Goal: Information Seeking & Learning: Understand process/instructions

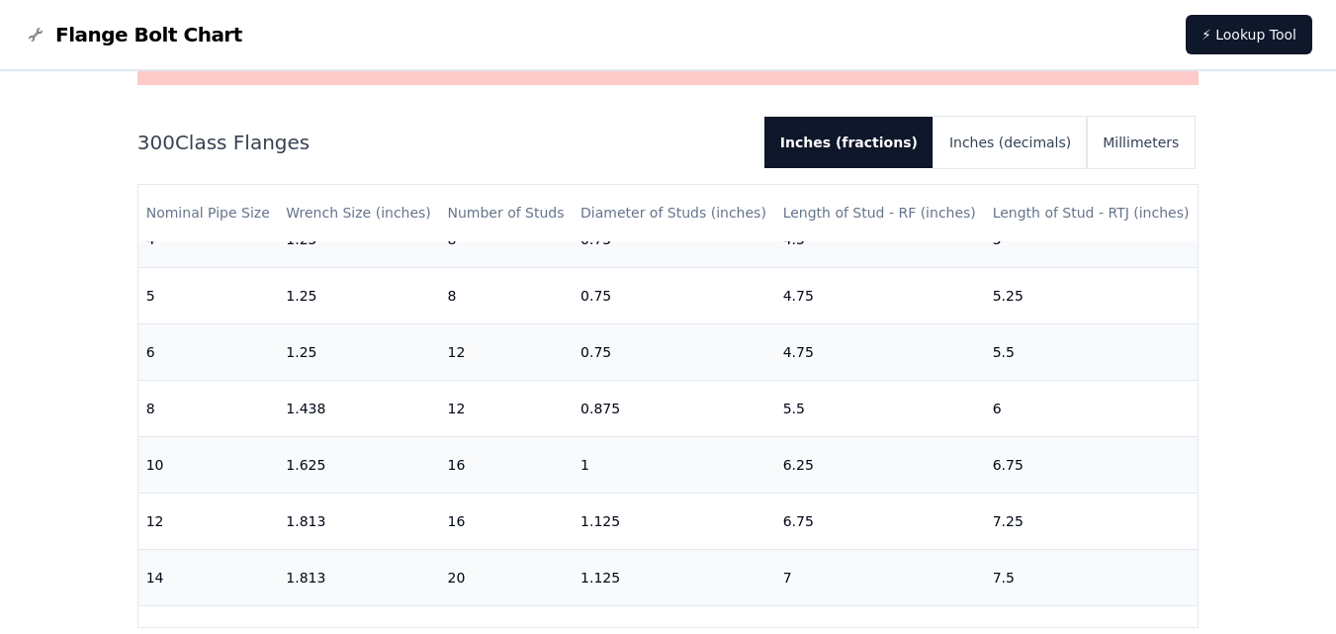
scroll to position [519, 0]
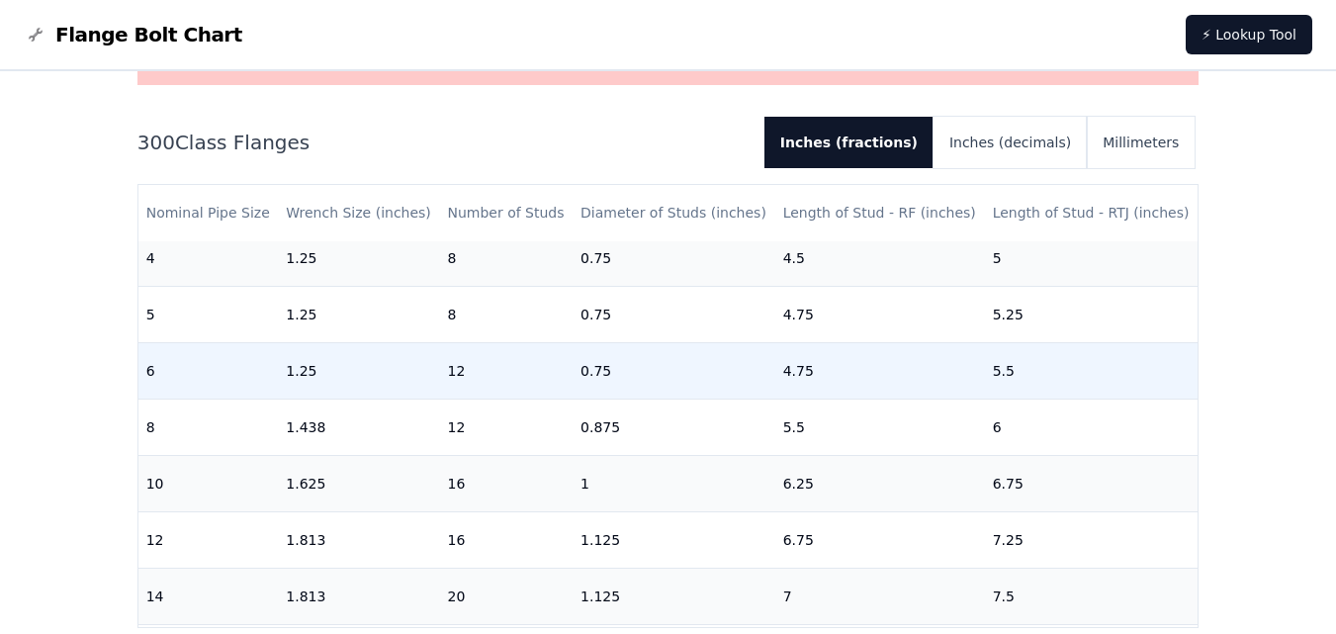
click at [451, 374] on td "12" at bounding box center [506, 370] width 134 height 56
click at [452, 374] on td "12" at bounding box center [506, 370] width 134 height 56
copy td "12"
drag, startPoint x: 549, startPoint y: 563, endPoint x: 373, endPoint y: 376, distance: 256.8
click at [373, 376] on td "1.25" at bounding box center [358, 370] width 161 height 56
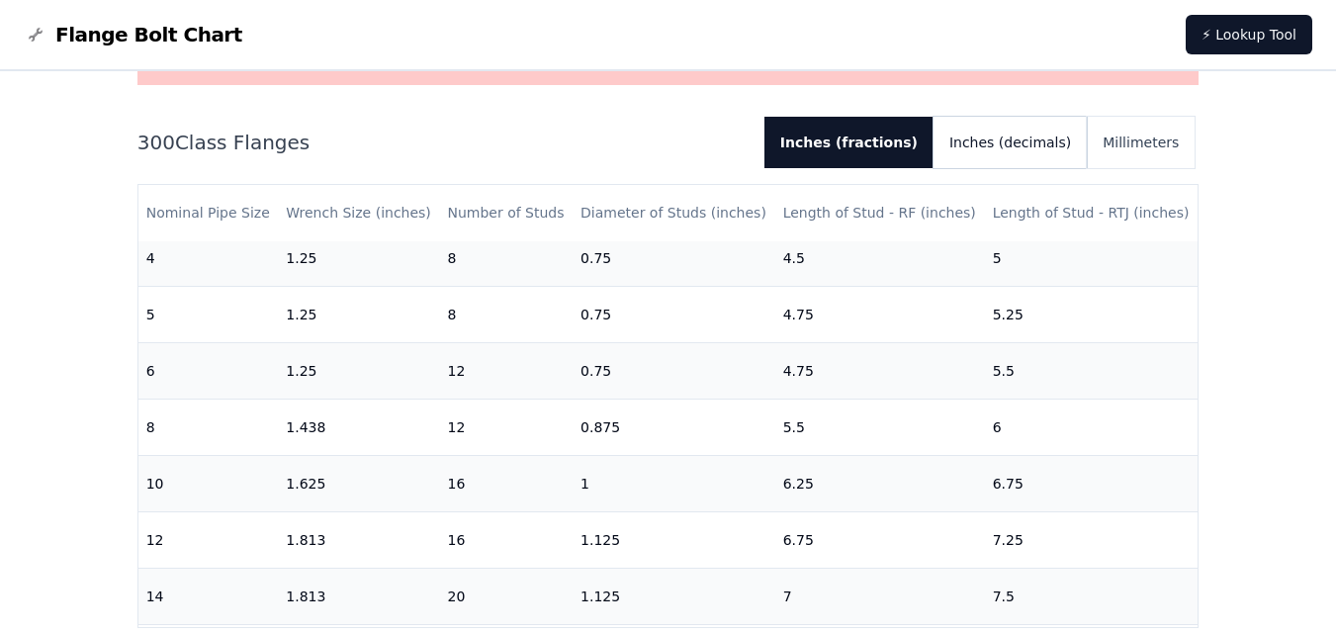
click at [1044, 159] on button "Inches (decimals)" at bounding box center [1010, 142] width 153 height 51
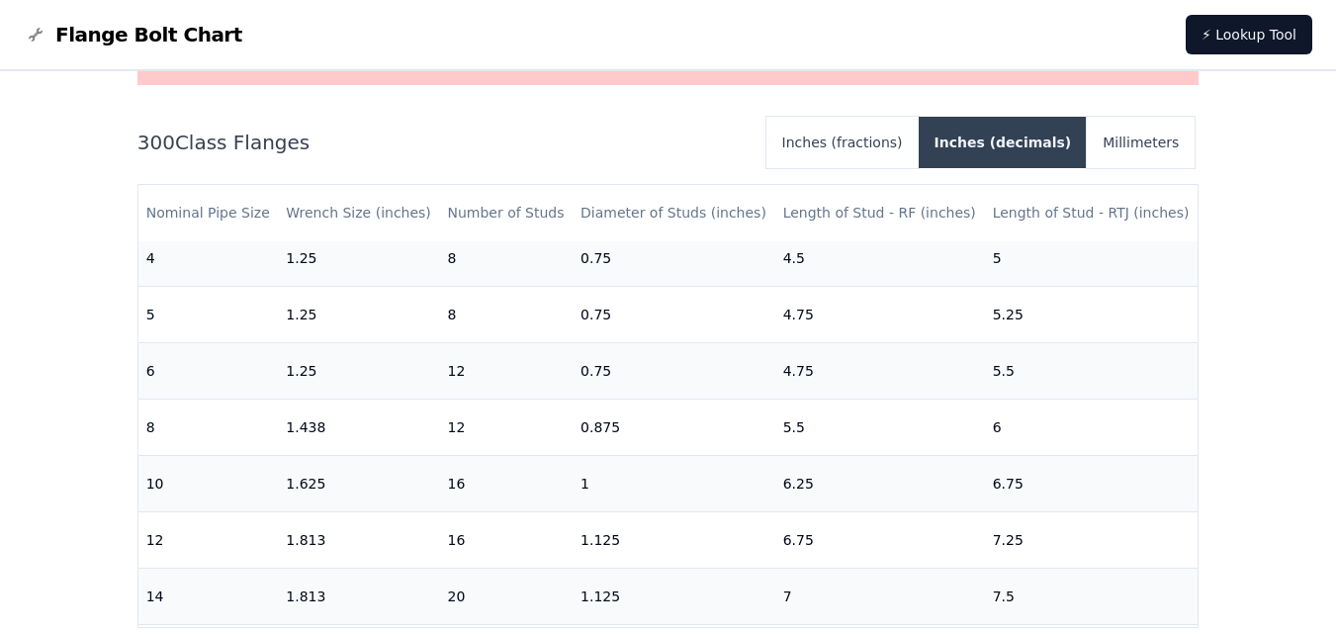
click at [1022, 147] on button "Inches (decimals)" at bounding box center [1003, 142] width 169 height 51
click at [879, 147] on button "Inches (fractions)" at bounding box center [843, 142] width 152 height 51
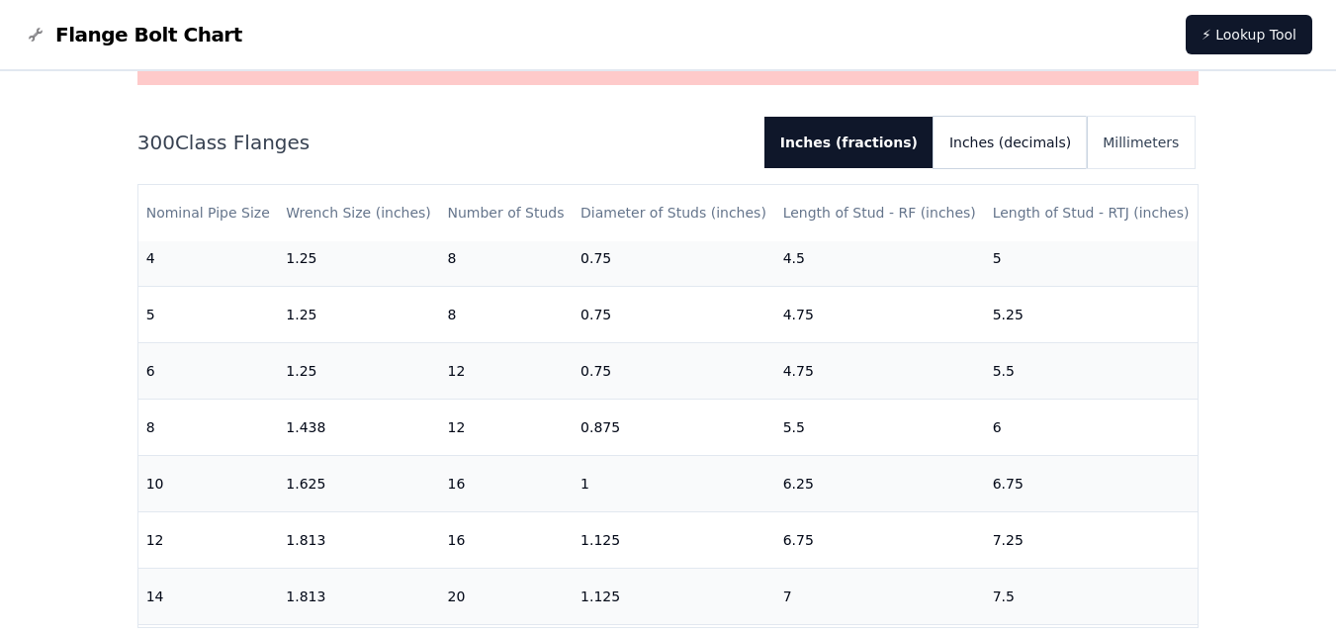
click at [987, 149] on button "Inches (decimals)" at bounding box center [1010, 142] width 153 height 51
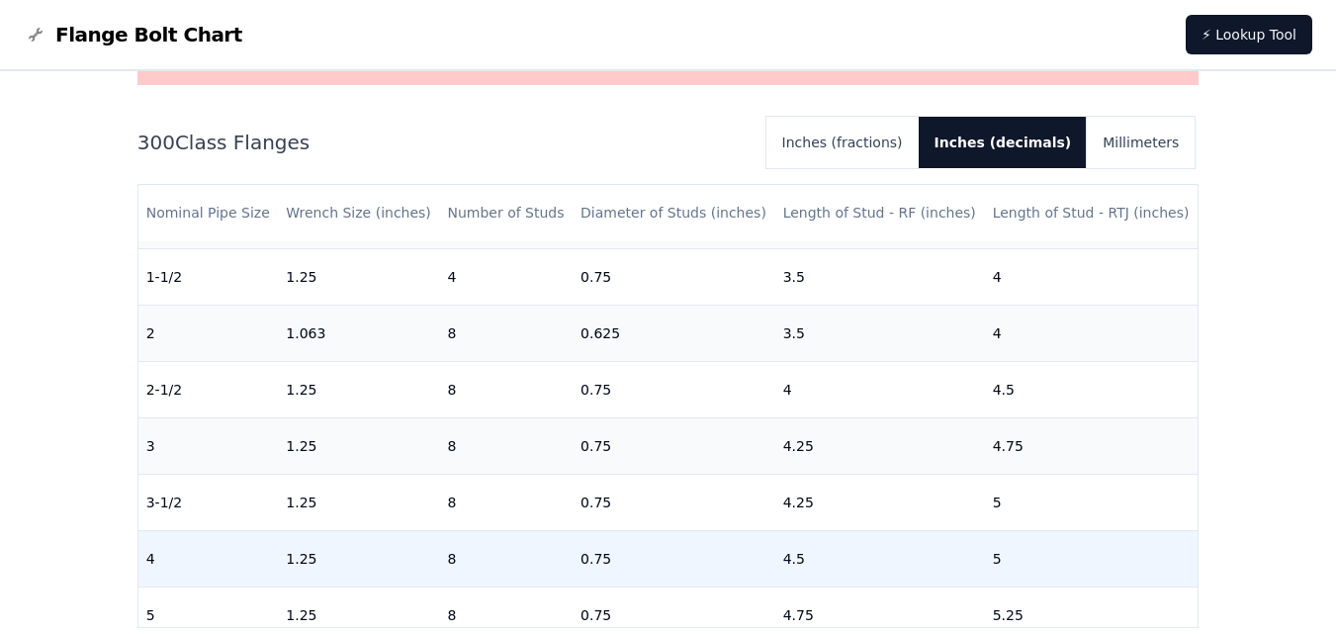
scroll to position [173, 0]
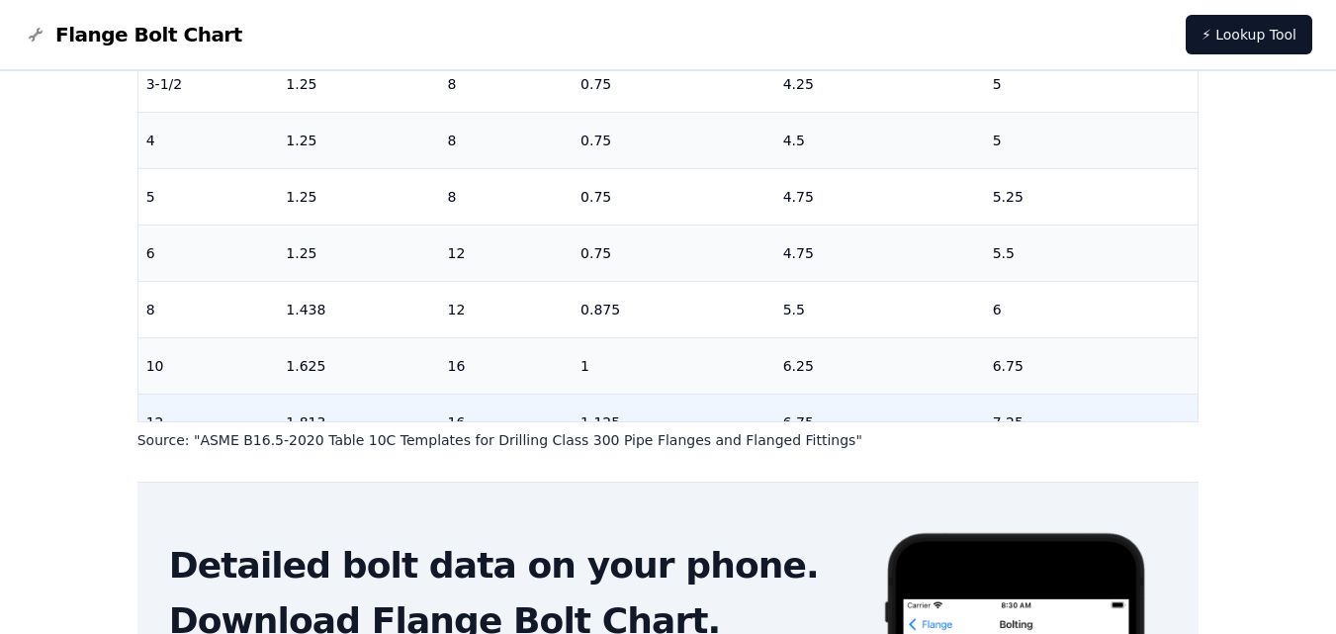
scroll to position [429, 0]
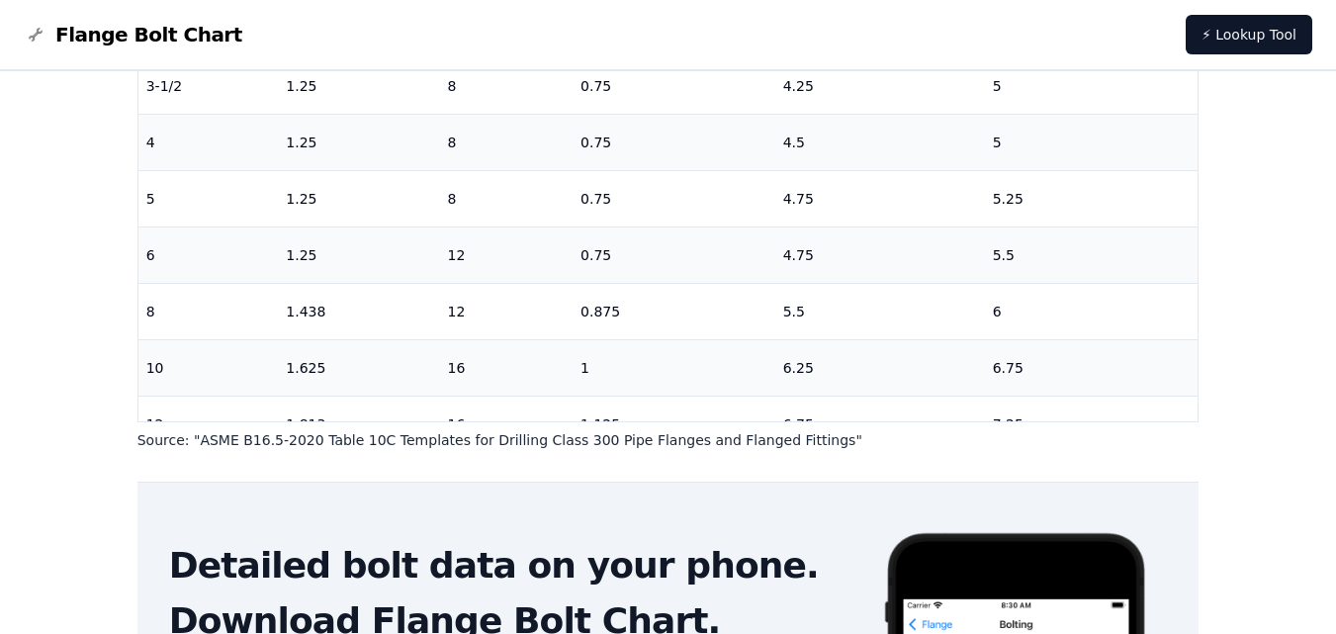
click at [0, 358] on div "# 300 Flange Bolt Chart Warning: For reference only Bolt lengths are sourced fr…" at bounding box center [668, 306] width 1336 height 1256
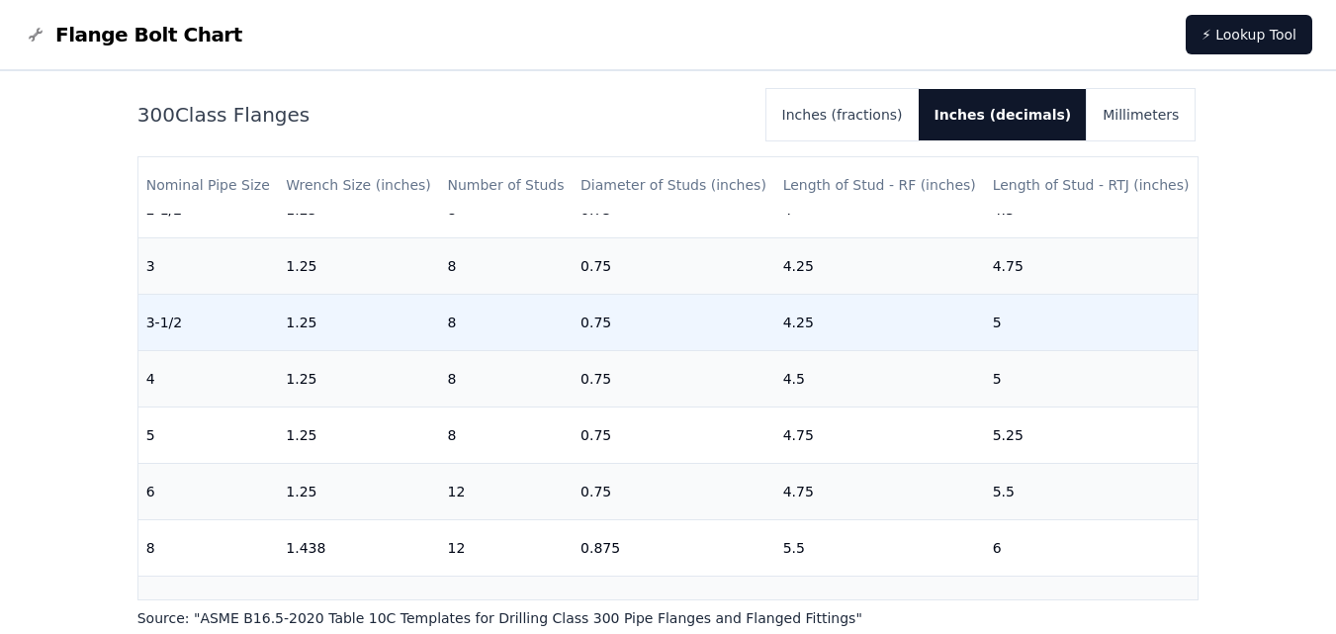
scroll to position [294, 0]
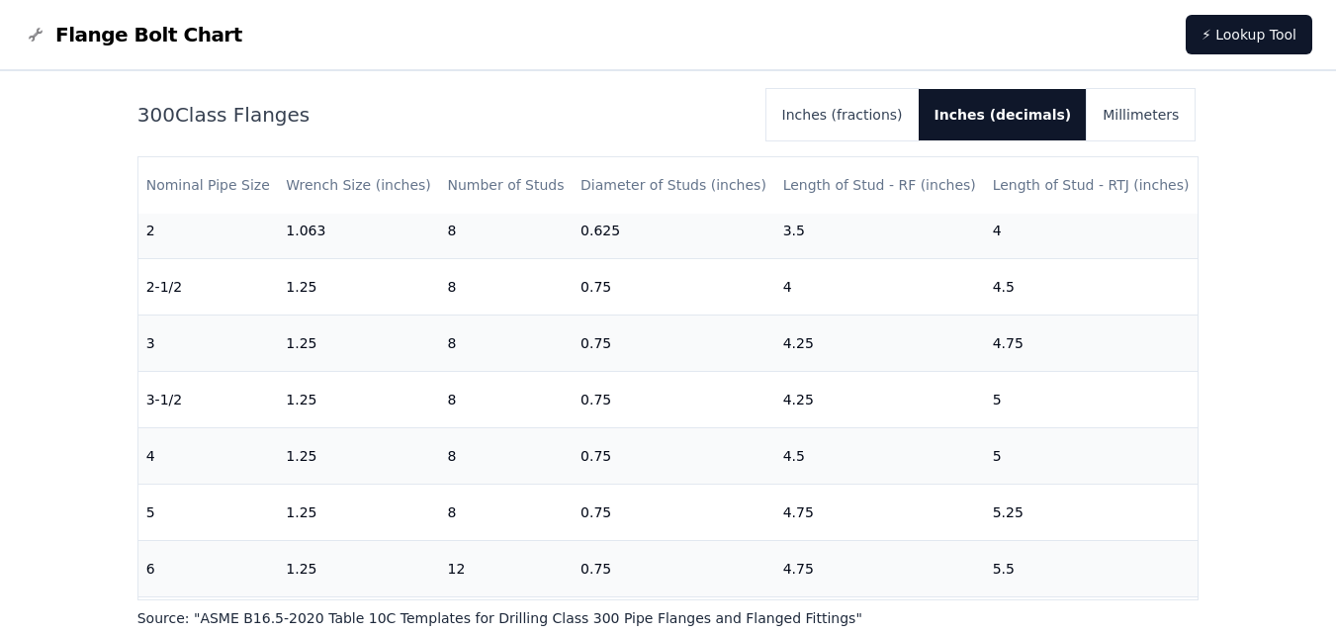
click at [146, 115] on h2 "300 Class Flanges" at bounding box center [443, 115] width 613 height 28
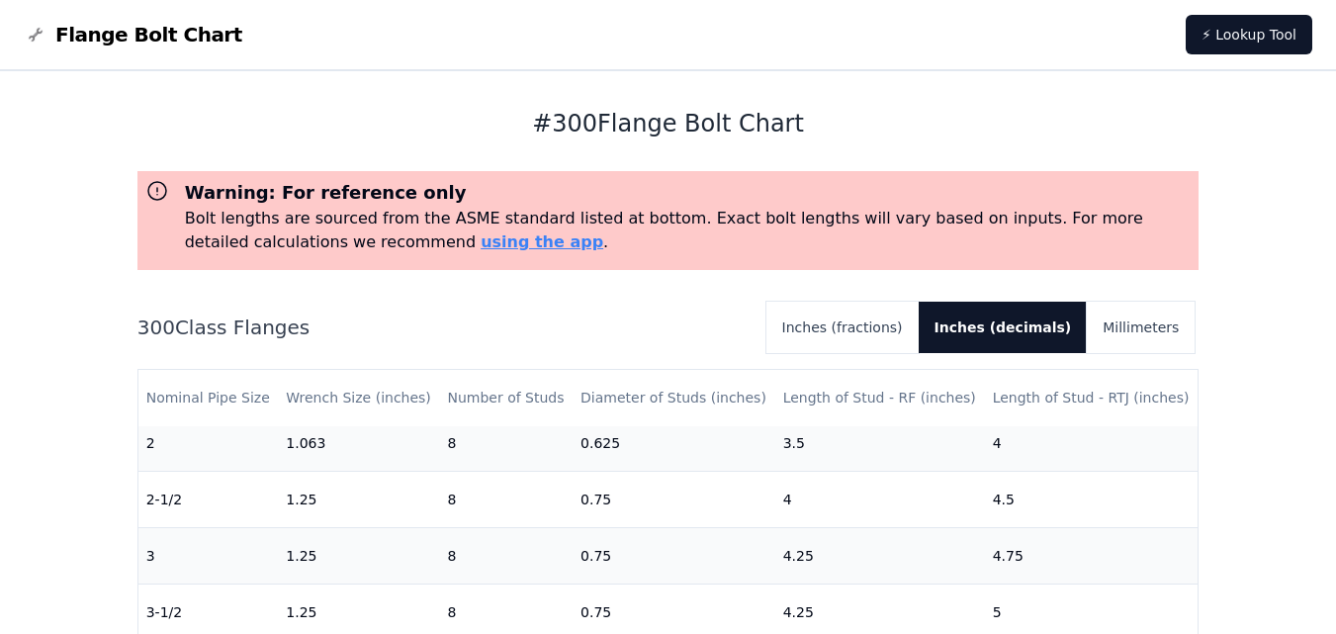
scroll to position [0, 0]
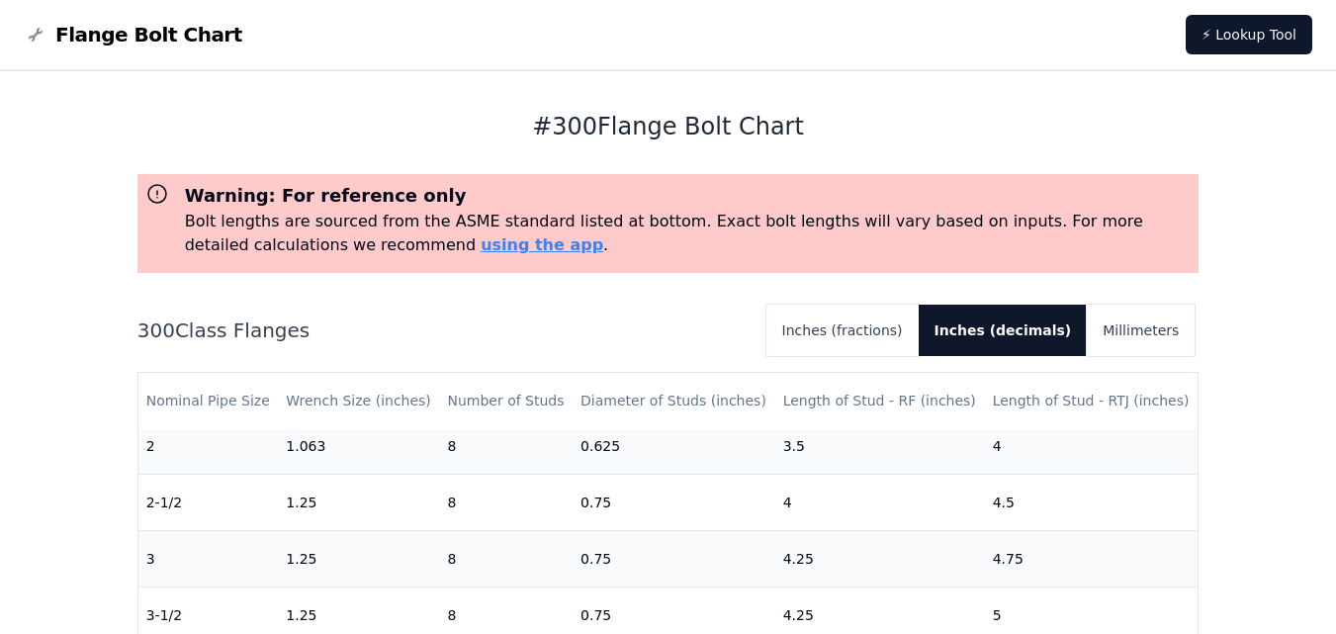
click at [566, 137] on h1 "# 300 Flange Bolt Chart" at bounding box center [668, 127] width 1062 height 32
click at [109, 46] on span "Flange Bolt Chart" at bounding box center [148, 35] width 187 height 28
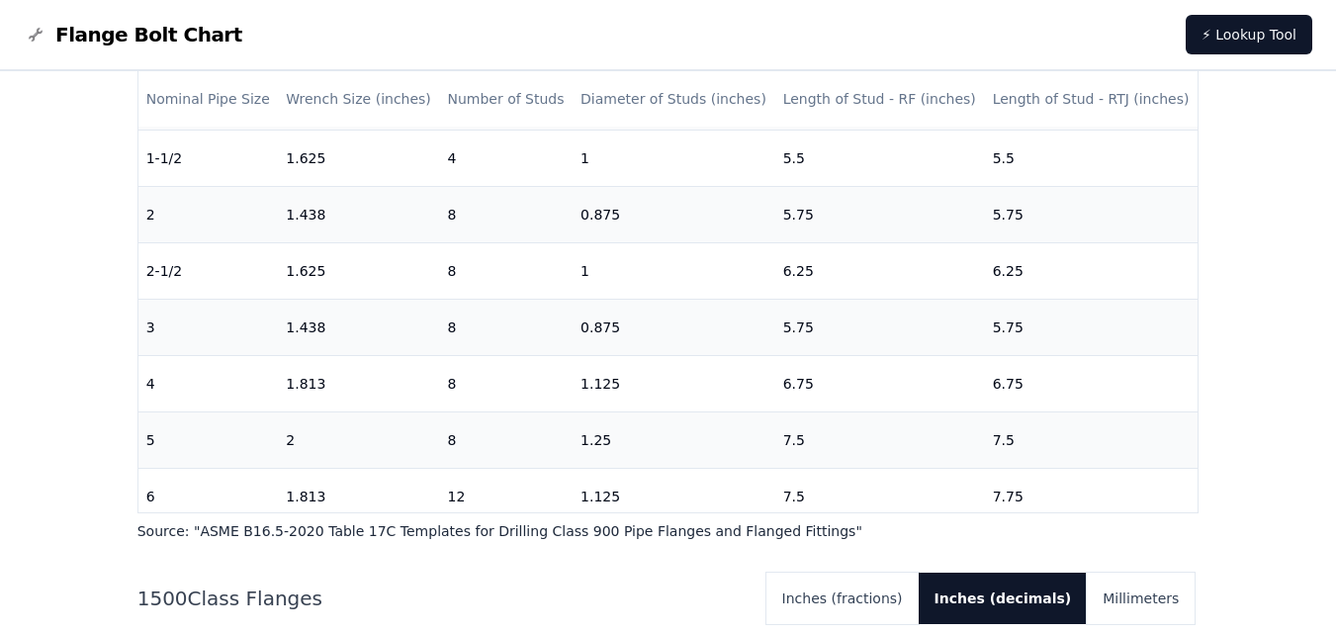
scroll to position [262, 0]
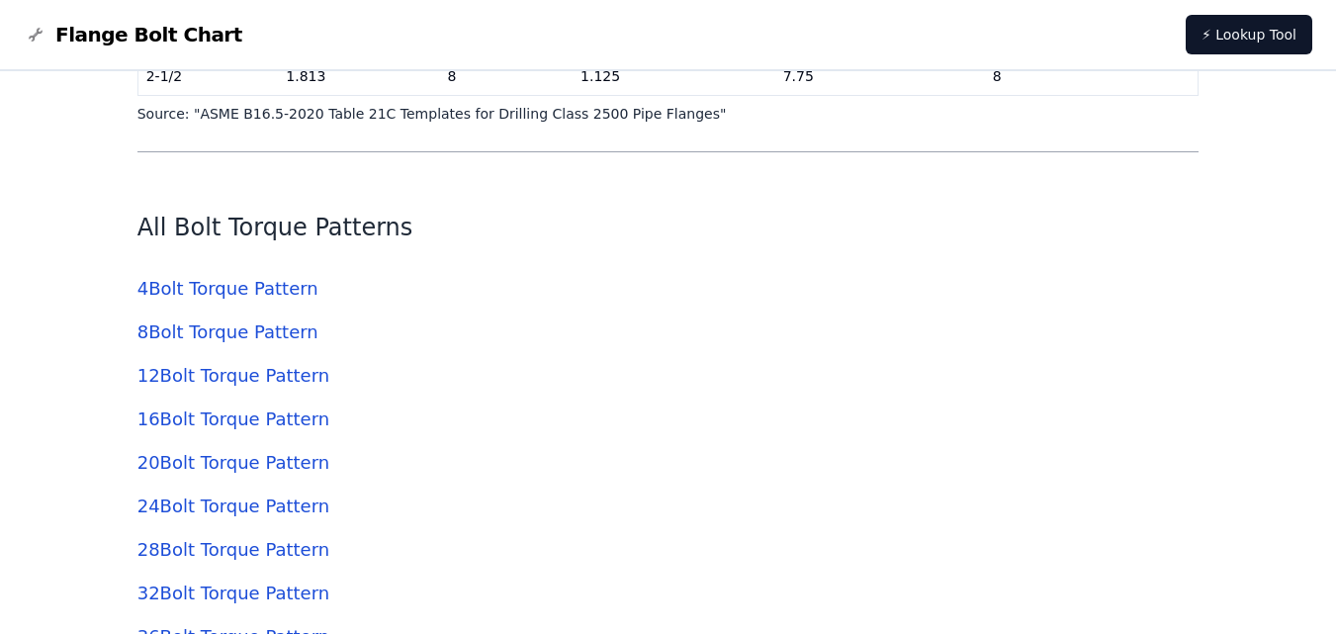
scroll to position [4616, 0]
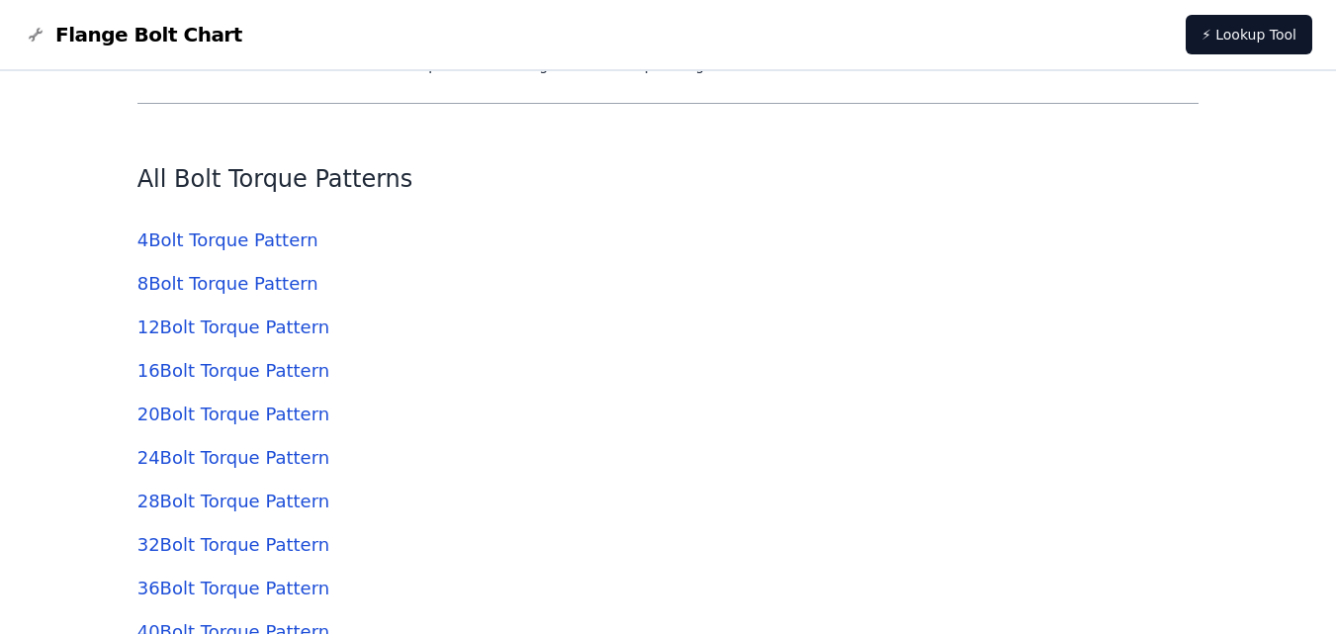
click at [229, 334] on link "12 Bolt Torque Pattern" at bounding box center [233, 327] width 192 height 21
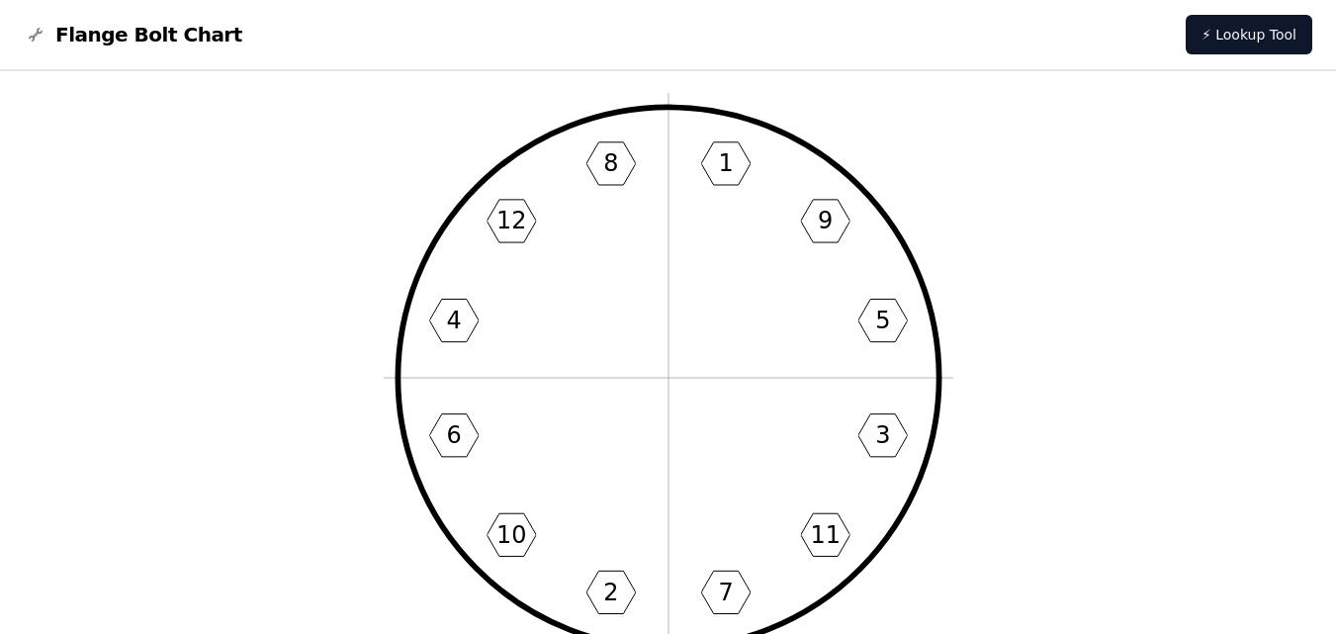
scroll to position [97, 0]
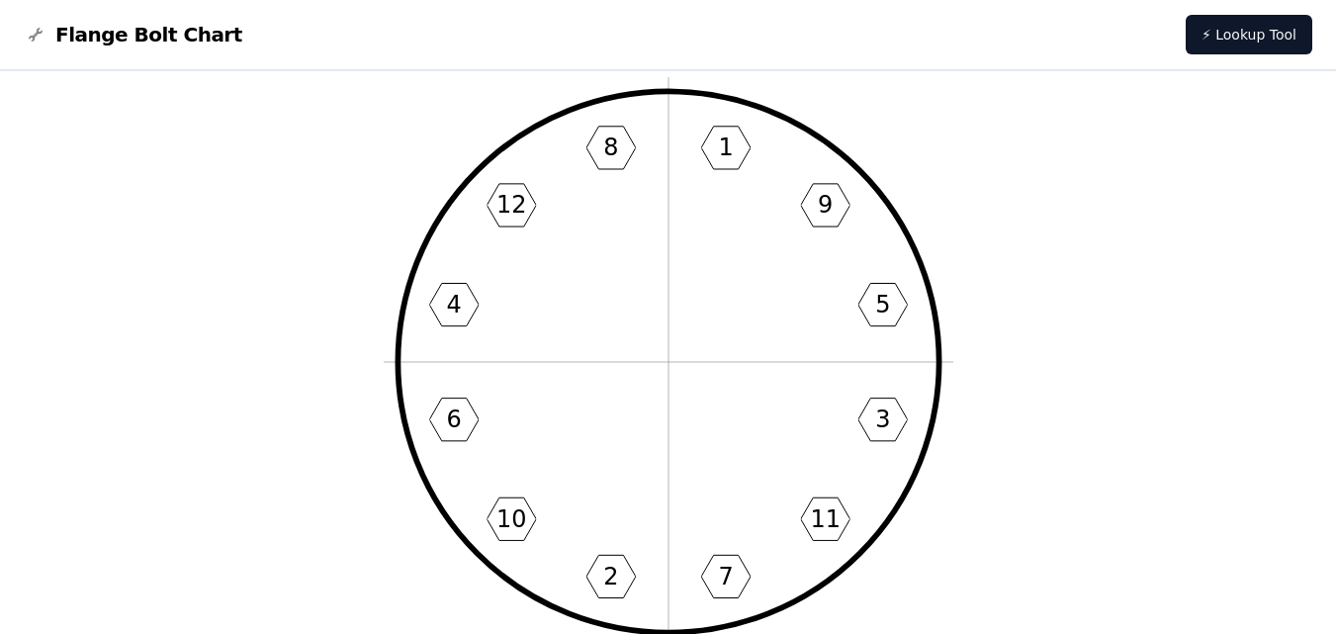
drag, startPoint x: 1116, startPoint y: 91, endPoint x: 1212, endPoint y: 217, distance: 158.1
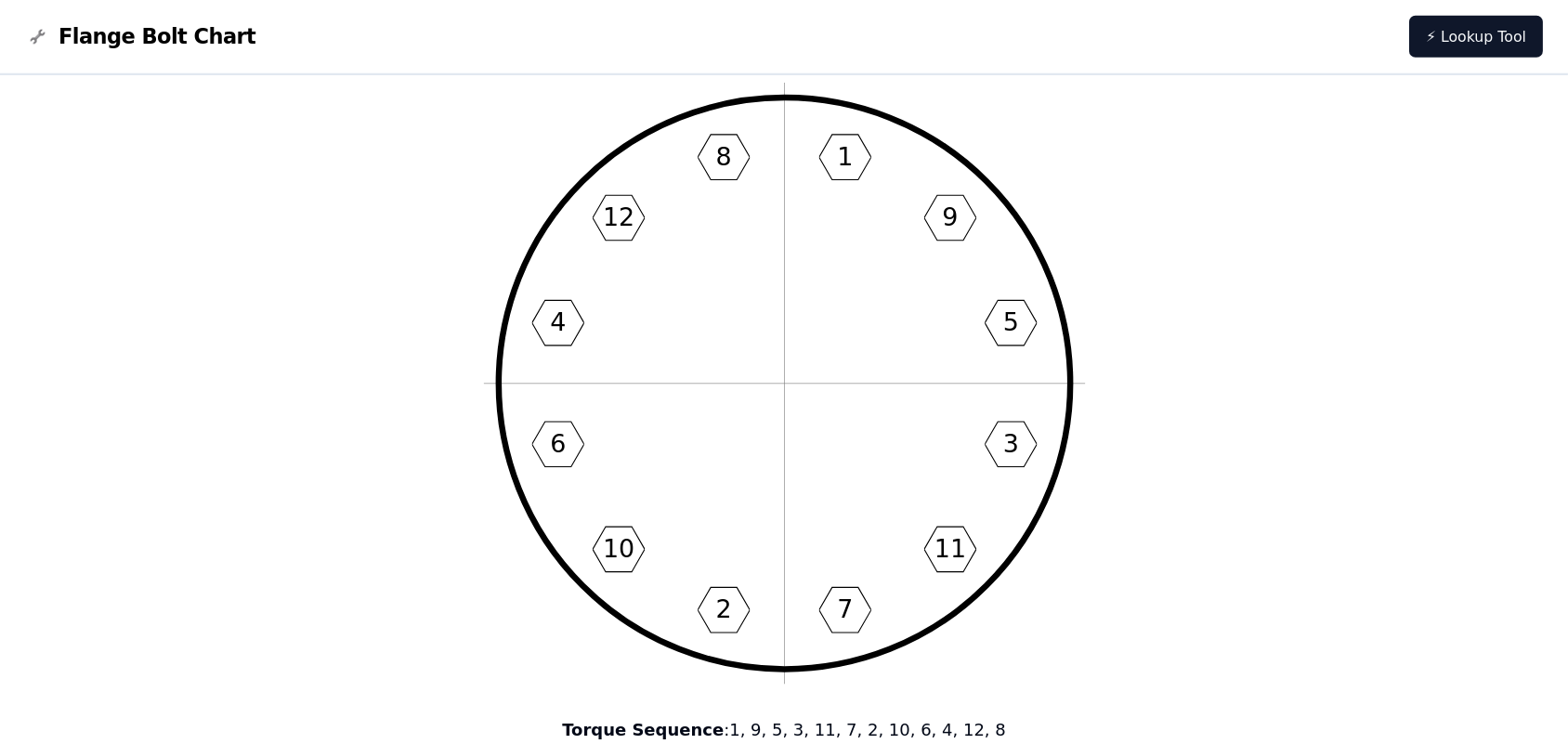
scroll to position [90, 0]
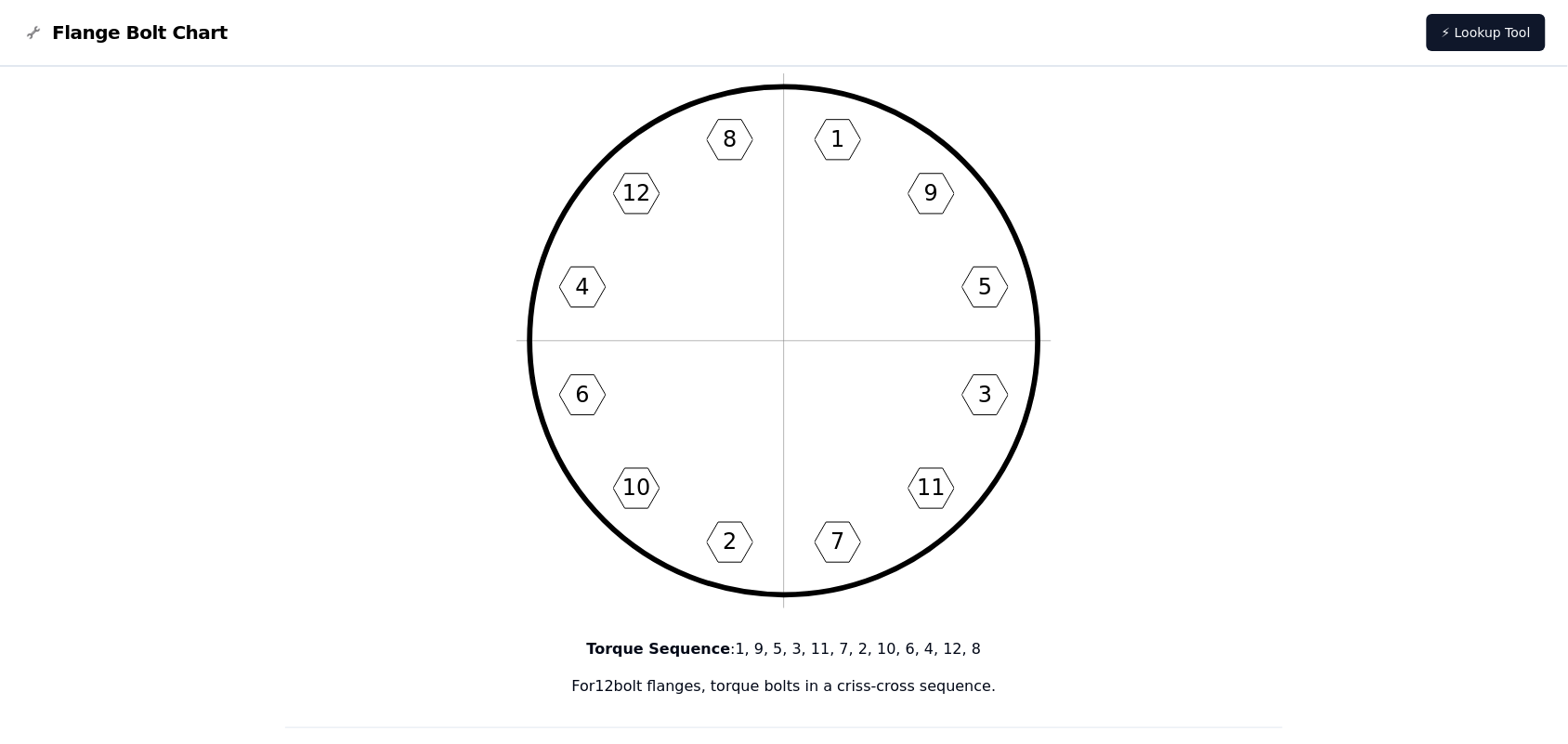
drag, startPoint x: 1087, startPoint y: 1, endPoint x: 189, endPoint y: 354, distance: 964.9
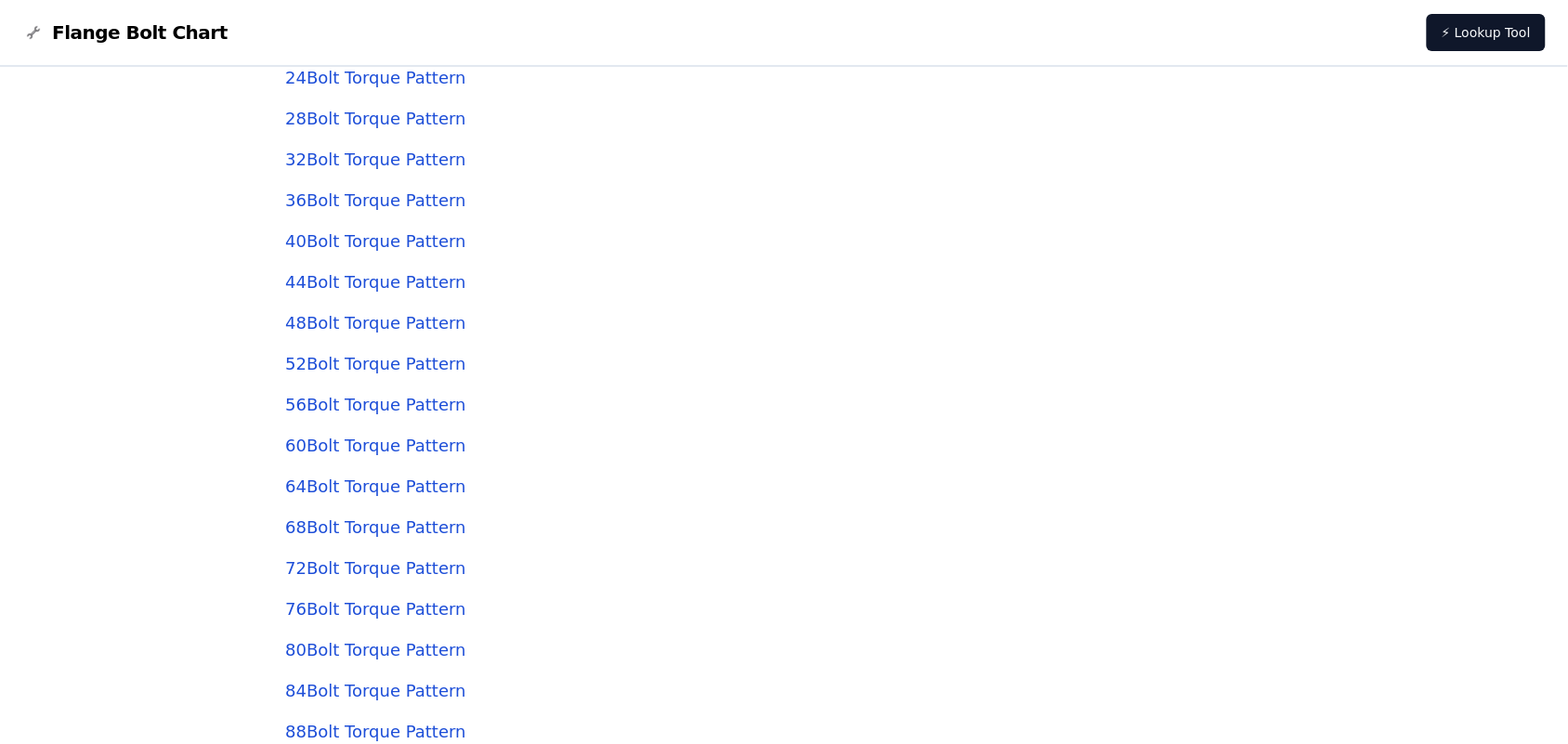
scroll to position [5032, 0]
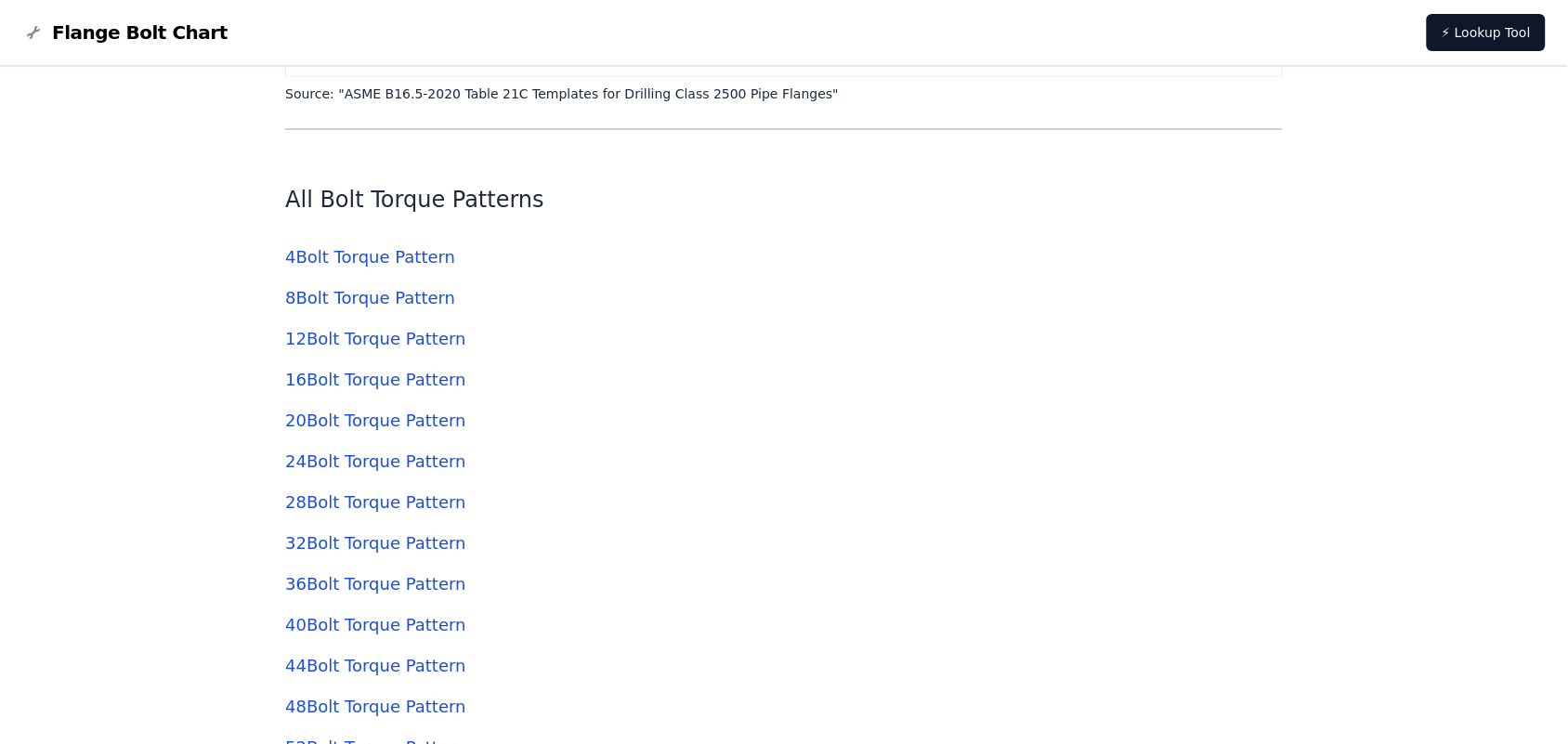
click at [337, 298] on link "8 Bolt Torque Pattern" at bounding box center [370, 299] width 170 height 20
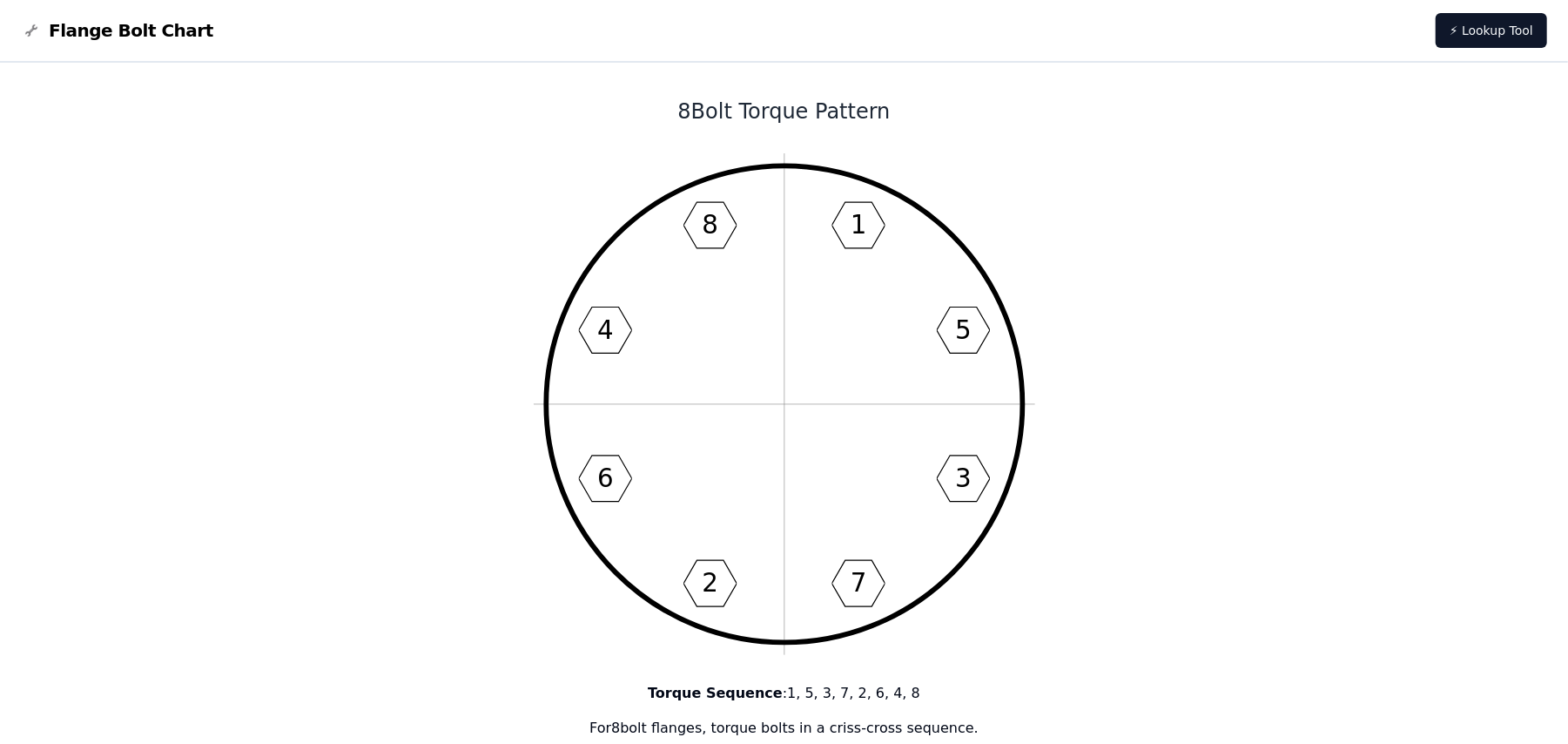
drag, startPoint x: 1382, startPoint y: 1, endPoint x: 450, endPoint y: 283, distance: 973.7
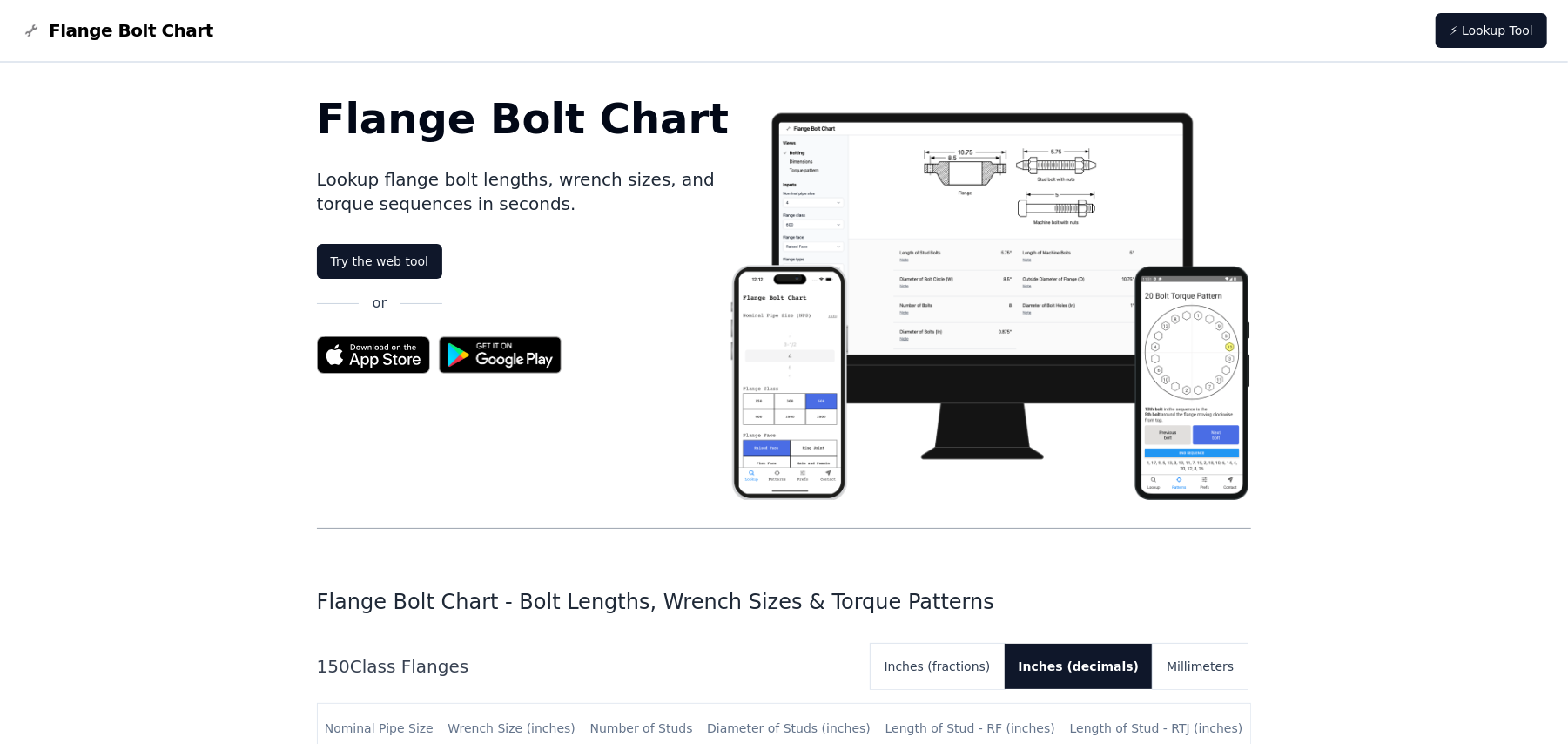
scroll to position [5031, 0]
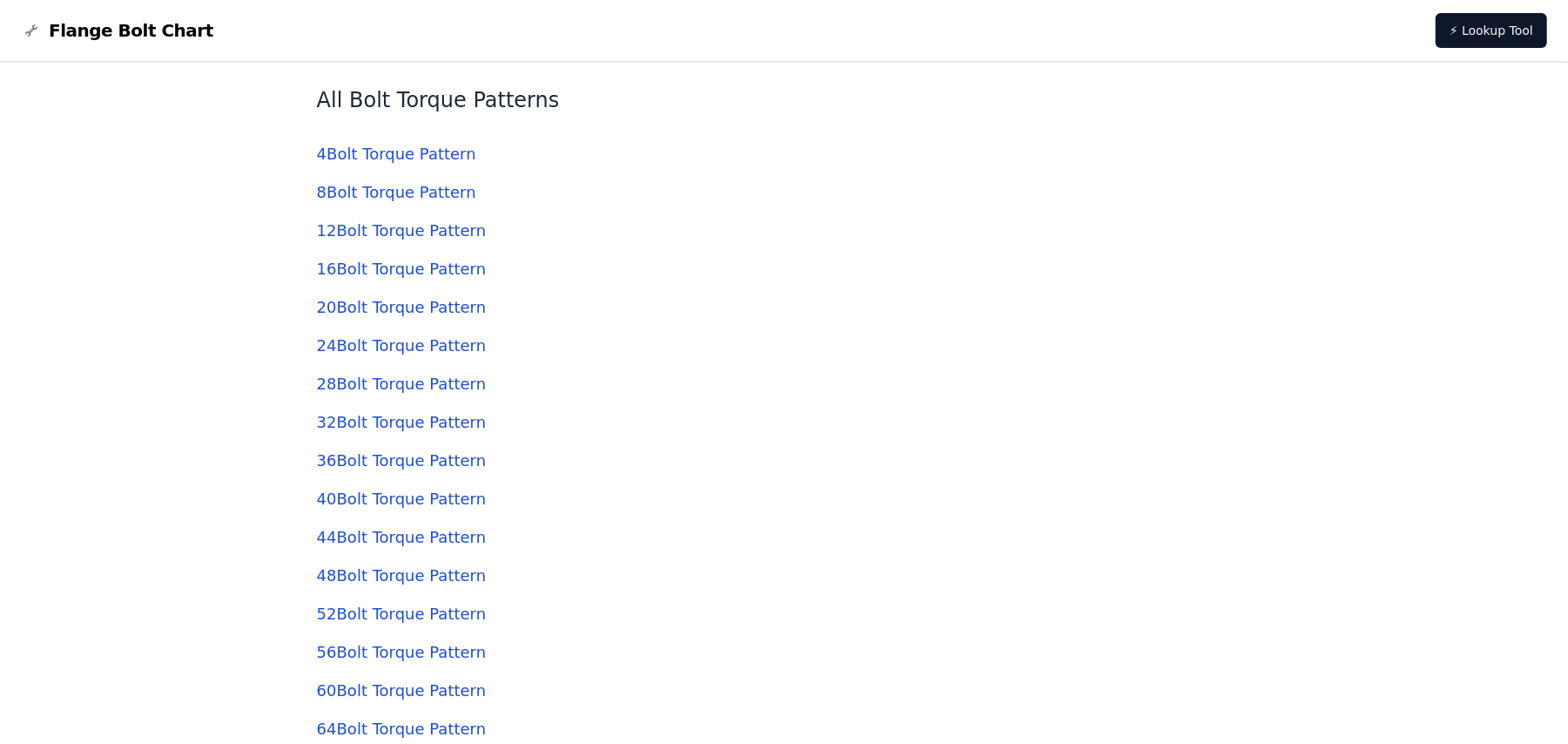
click at [415, 237] on link "12 Bolt Torque Pattern" at bounding box center [401, 230] width 169 height 18
